Goal: Task Accomplishment & Management: Manage account settings

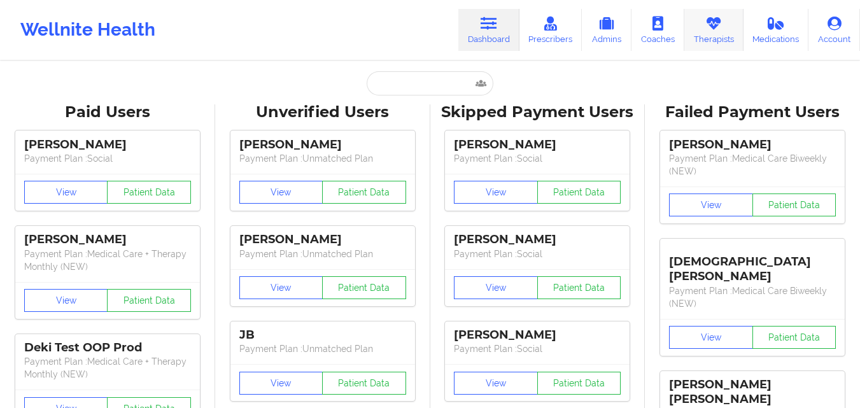
click at [728, 23] on link "Therapists" at bounding box center [713, 30] width 59 height 42
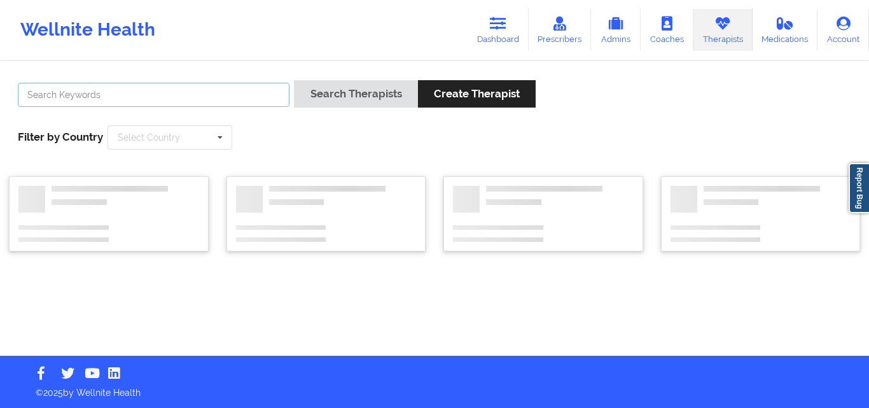
click at [130, 97] on input "text" at bounding box center [154, 95] width 272 height 24
paste input "[PERSON_NAME]"
type input "[PERSON_NAME]"
click at [294, 80] on button "Search Therapists" at bounding box center [355, 93] width 123 height 27
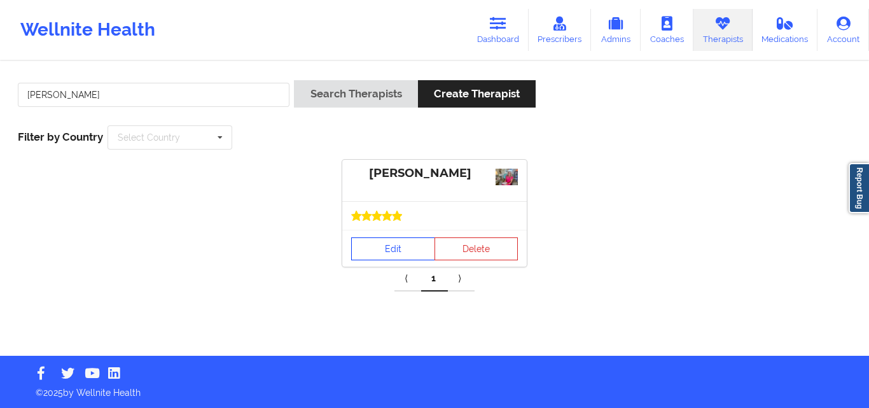
click at [386, 255] on link "Edit" at bounding box center [393, 248] width 84 height 23
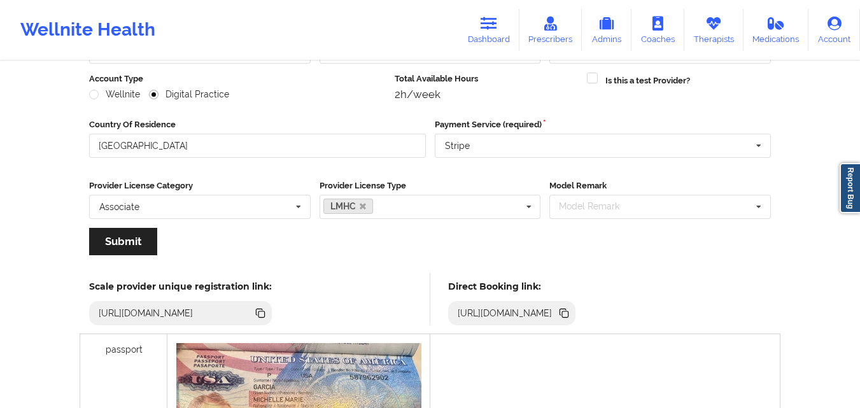
scroll to position [293, 0]
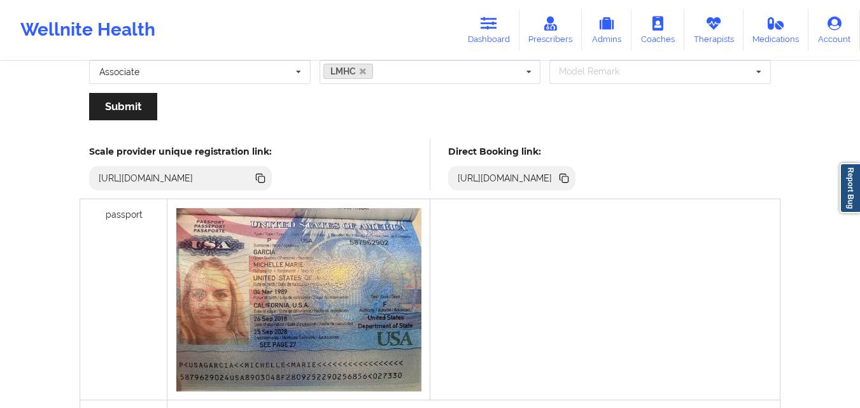
click at [568, 176] on icon at bounding box center [565, 179] width 6 height 6
